Goal: Task Accomplishment & Management: Use online tool/utility

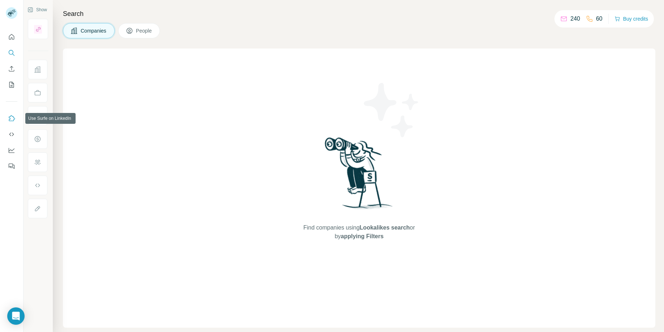
click at [9, 119] on icon "Use Surfe on LinkedIn" at bounding box center [12, 118] width 6 height 6
